Goal: Task Accomplishment & Management: Use online tool/utility

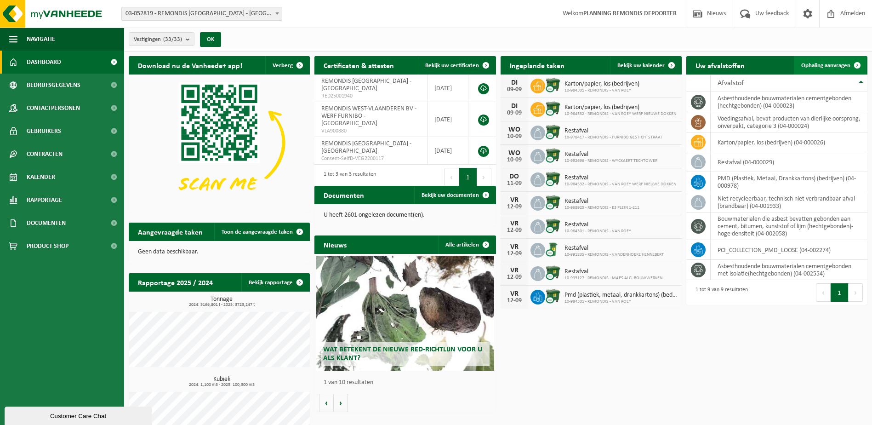
click at [830, 63] on span "Ophaling aanvragen" at bounding box center [825, 66] width 49 height 6
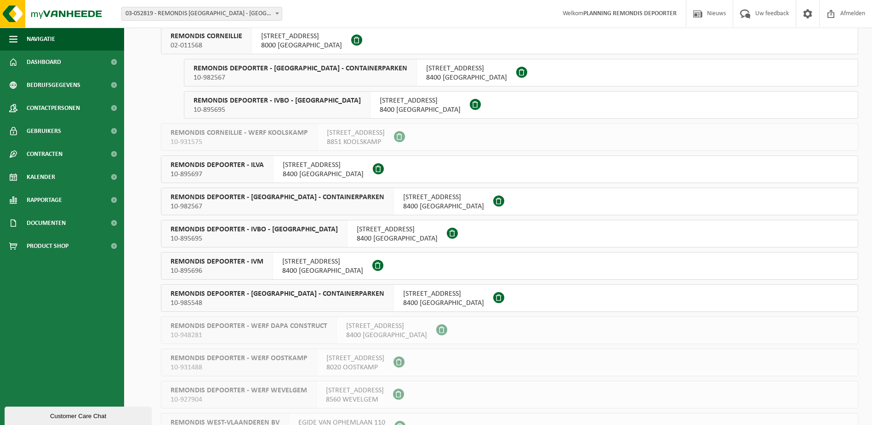
scroll to position [644, 0]
click at [258, 259] on span "REMONDIS DEPOORTER - IVM" at bounding box center [217, 260] width 93 height 9
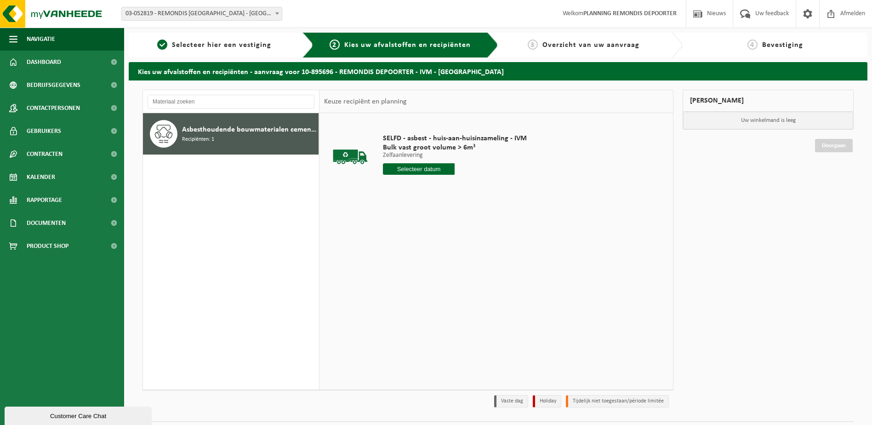
click at [426, 170] on input "text" at bounding box center [419, 168] width 72 height 11
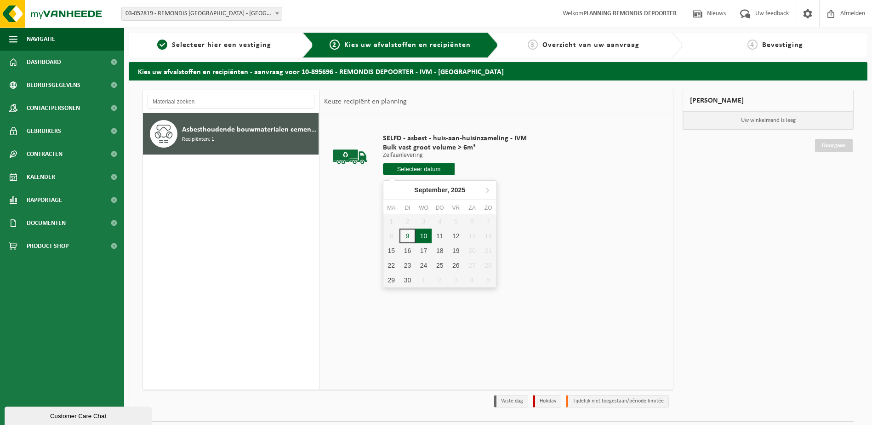
click at [425, 238] on div "10" at bounding box center [424, 235] width 16 height 15
type input "Van [DATE]"
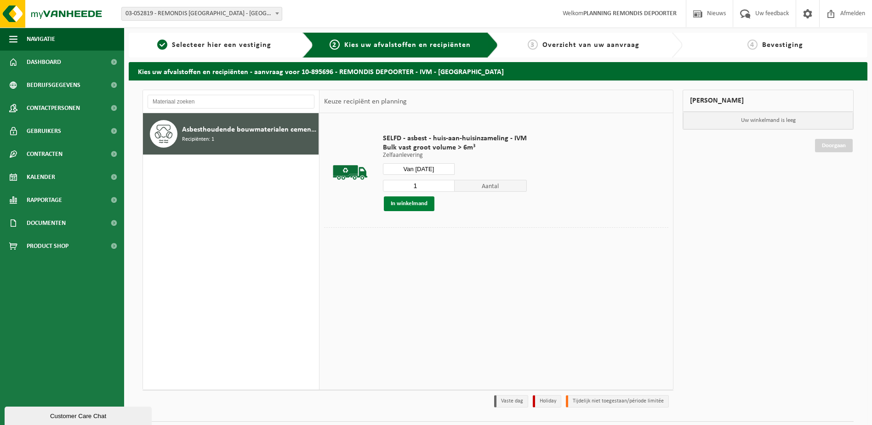
click at [408, 202] on button "In winkelmand" at bounding box center [409, 203] width 51 height 15
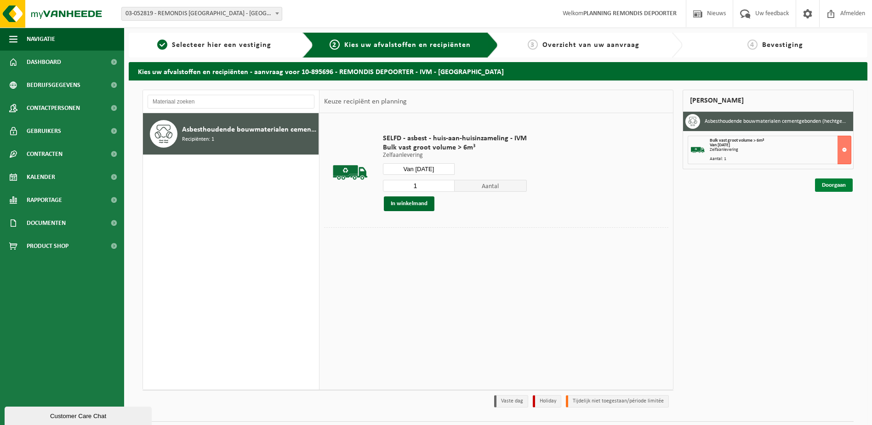
click at [830, 181] on link "Doorgaan" at bounding box center [834, 184] width 38 height 13
